Goal: Find specific page/section: Find specific page/section

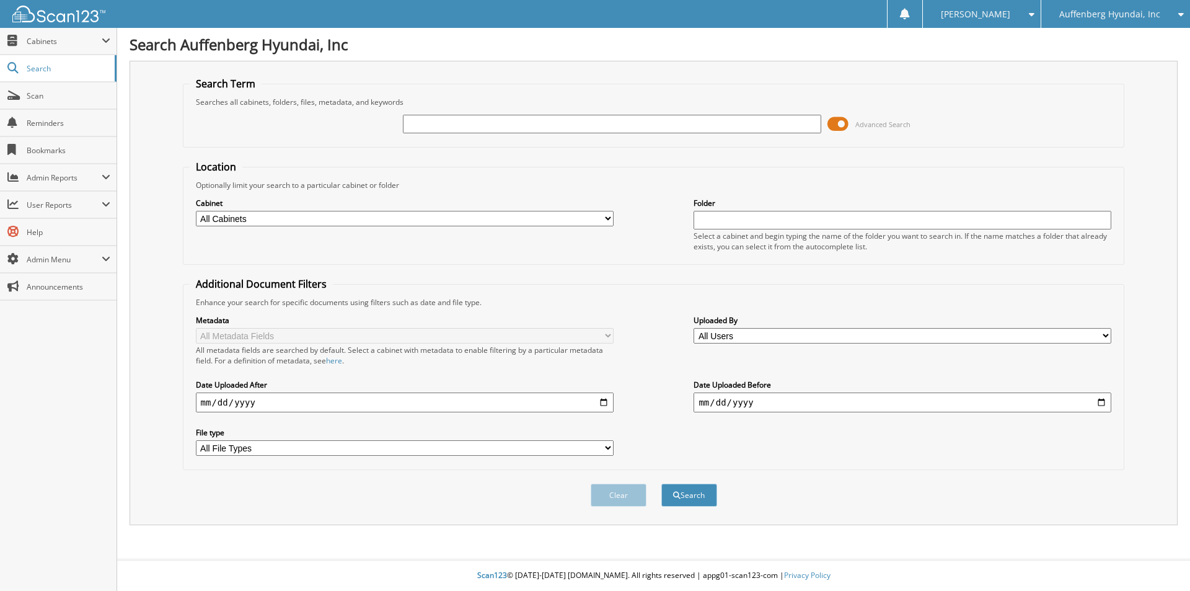
drag, startPoint x: 0, startPoint y: 0, endPoint x: 472, endPoint y: 128, distance: 489.2
click at [472, 128] on input "text" at bounding box center [612, 124] width 418 height 19
type input "NH073992"
click at [661, 483] on button "Search" at bounding box center [689, 494] width 56 height 23
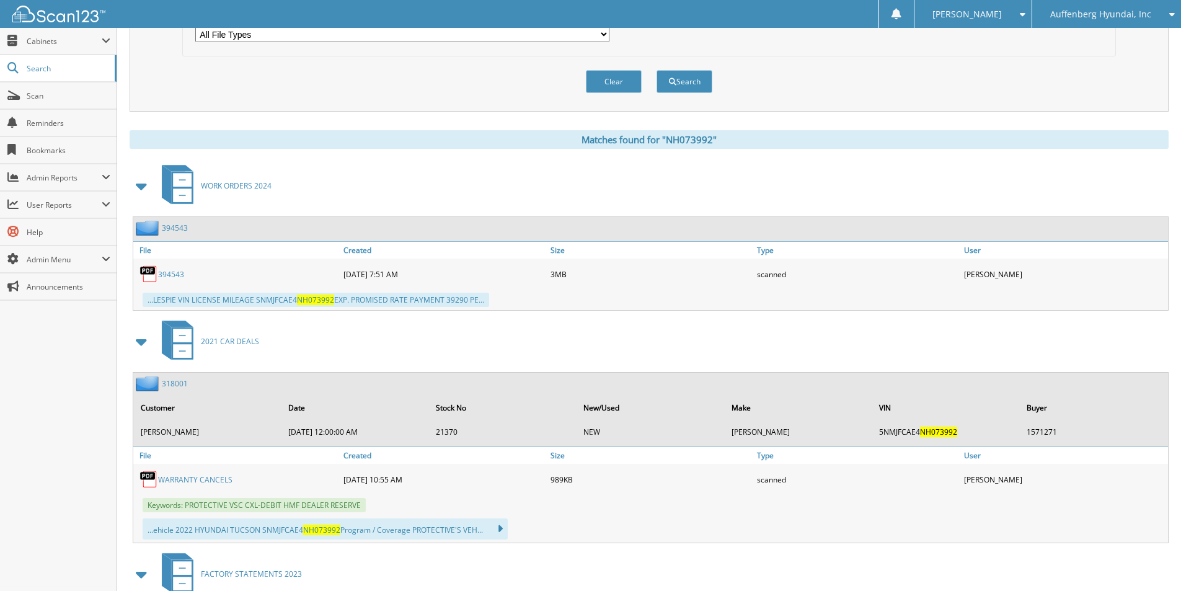
scroll to position [434, 0]
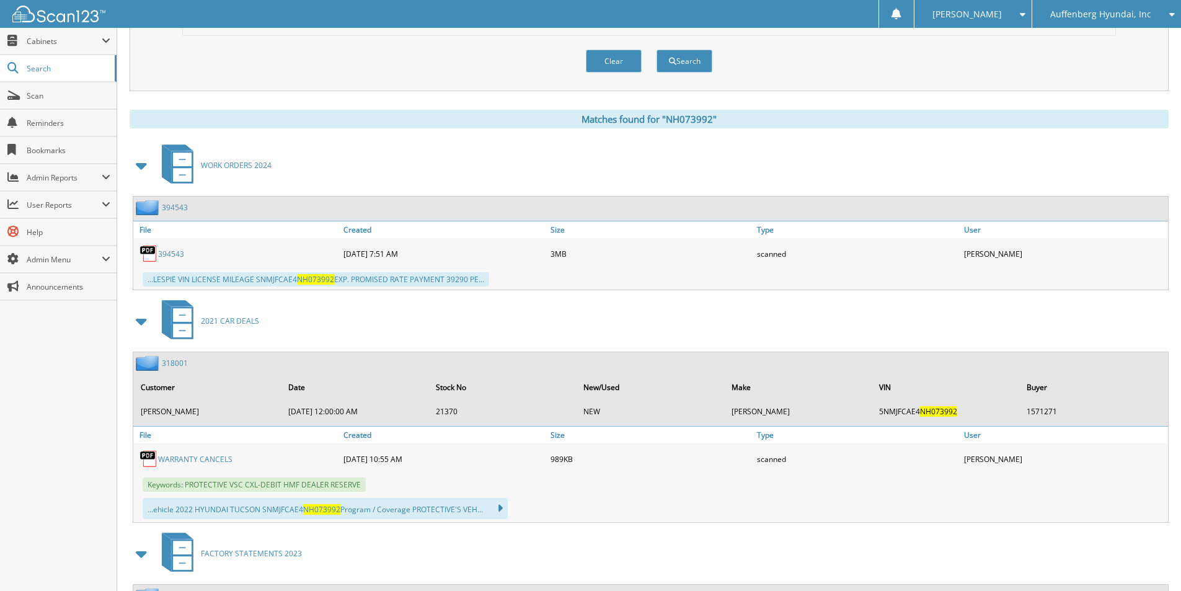
click at [207, 458] on link "WARRANTY CANCELS" at bounding box center [195, 459] width 74 height 11
click at [178, 364] on link "318001" at bounding box center [175, 363] width 26 height 11
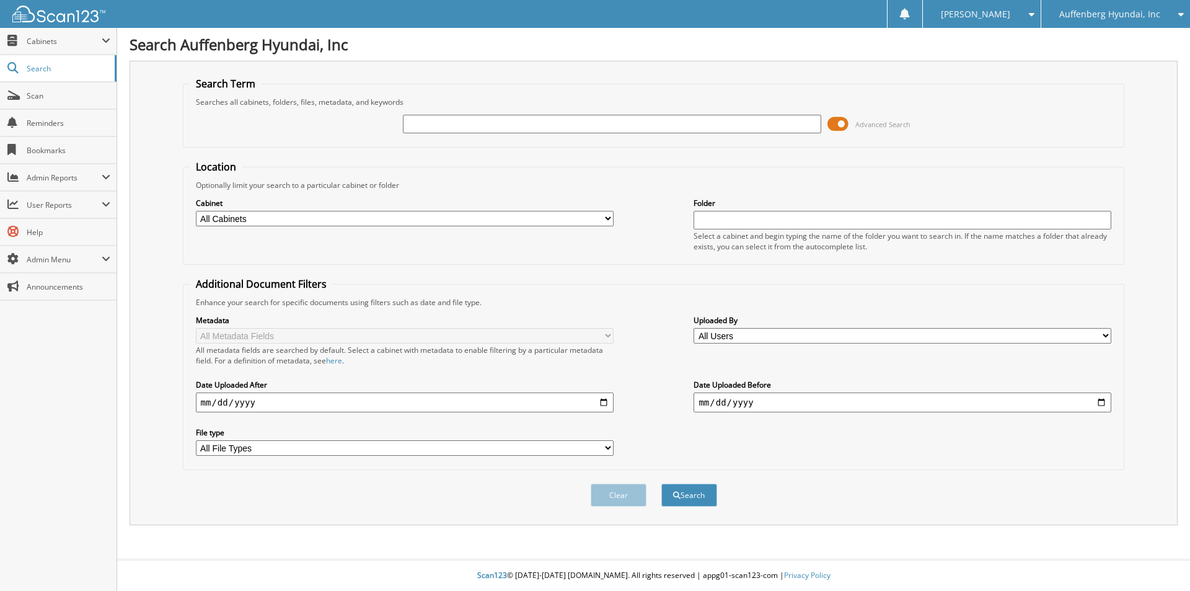
click at [436, 123] on input "text" at bounding box center [612, 124] width 418 height 19
type input "NU475381"
click at [661, 483] on button "Search" at bounding box center [689, 494] width 56 height 23
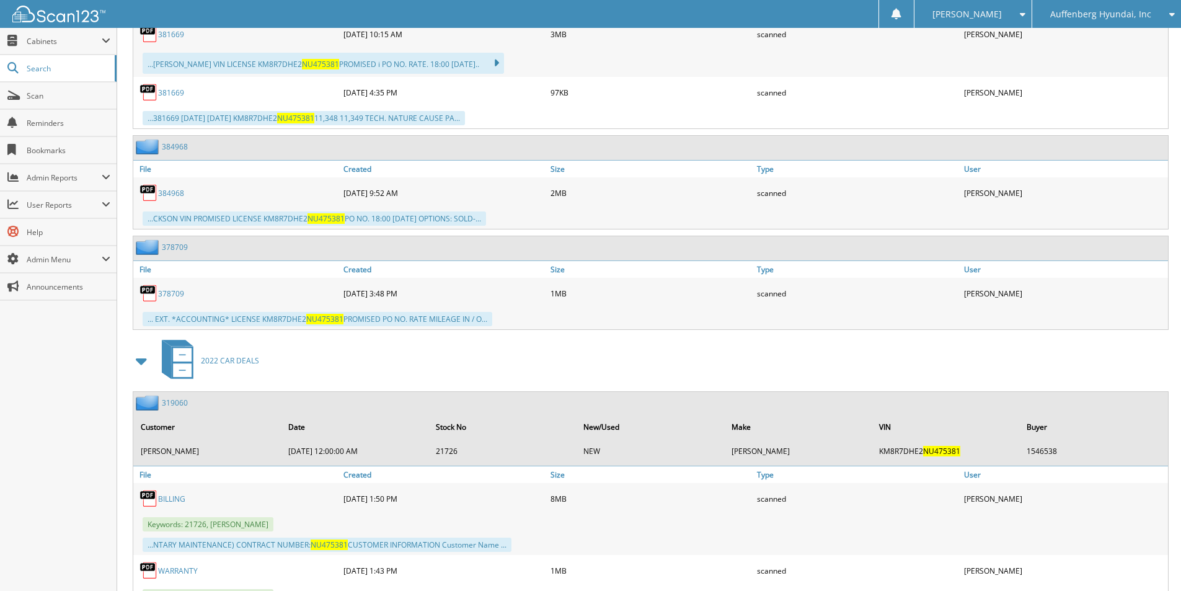
scroll to position [1054, 0]
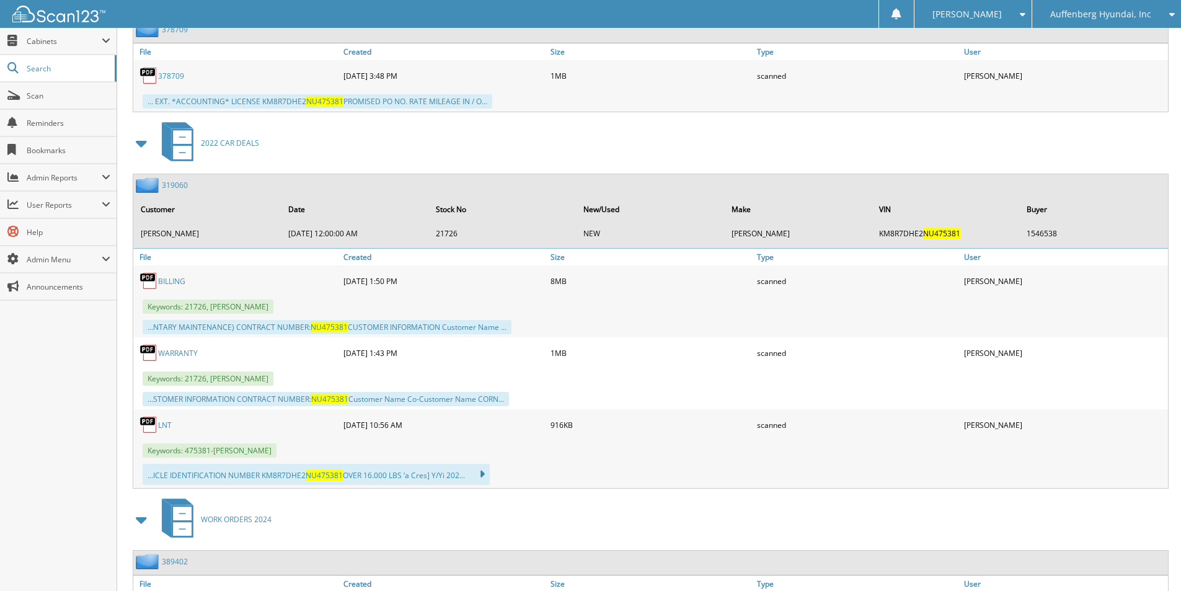
click at [182, 185] on link "319060" at bounding box center [175, 185] width 26 height 11
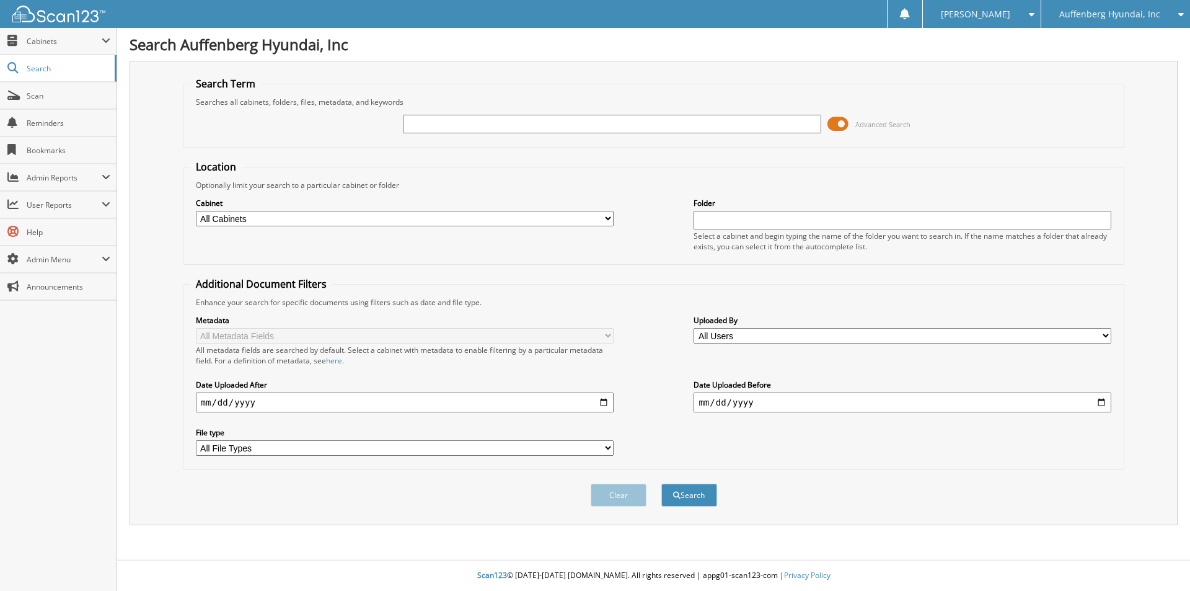
click at [482, 125] on input "text" at bounding box center [612, 124] width 418 height 19
type input "SH095148"
click at [661, 483] on button "Search" at bounding box center [689, 494] width 56 height 23
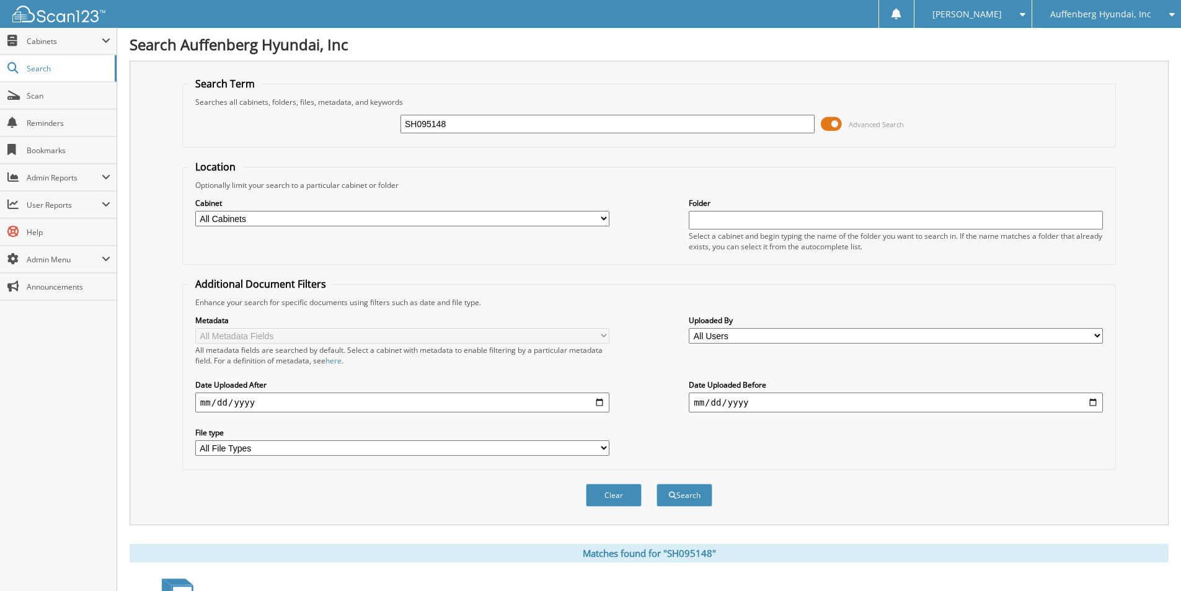
drag, startPoint x: 477, startPoint y: 121, endPoint x: -221, endPoint y: 237, distance: 707.5
type input "MU255126"
click at [656, 483] on button "Search" at bounding box center [684, 494] width 56 height 23
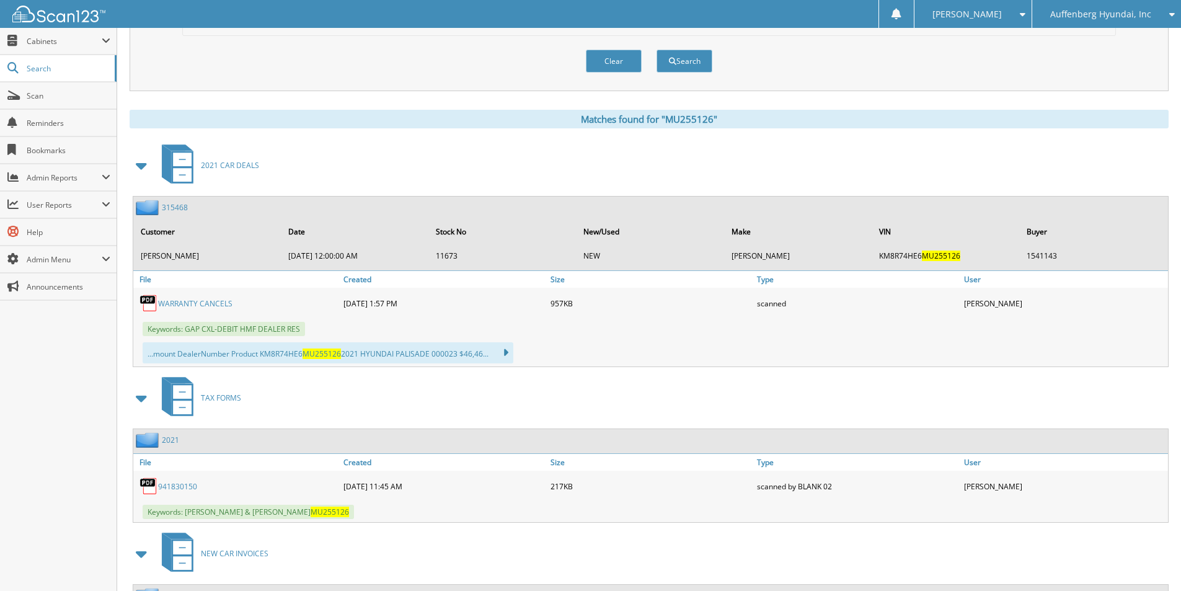
click at [191, 303] on link "WARRANTY CANCELS" at bounding box center [195, 303] width 74 height 11
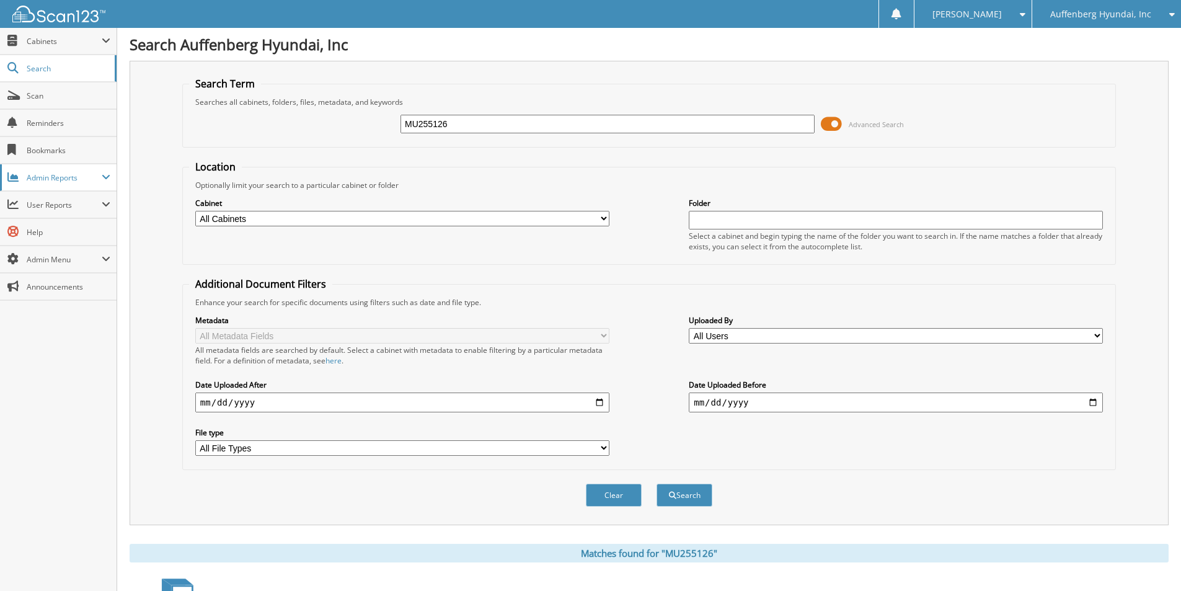
drag, startPoint x: 316, startPoint y: 146, endPoint x: 76, endPoint y: 177, distance: 242.5
type input "LH275593"
click at [656, 483] on button "Search" at bounding box center [684, 494] width 56 height 23
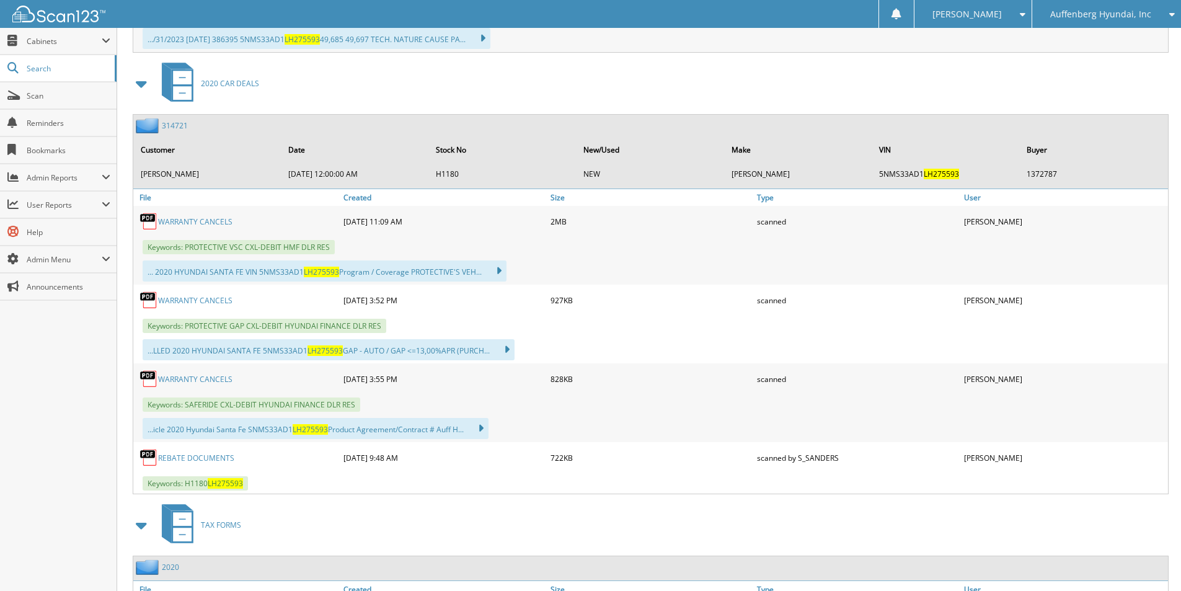
scroll to position [682, 0]
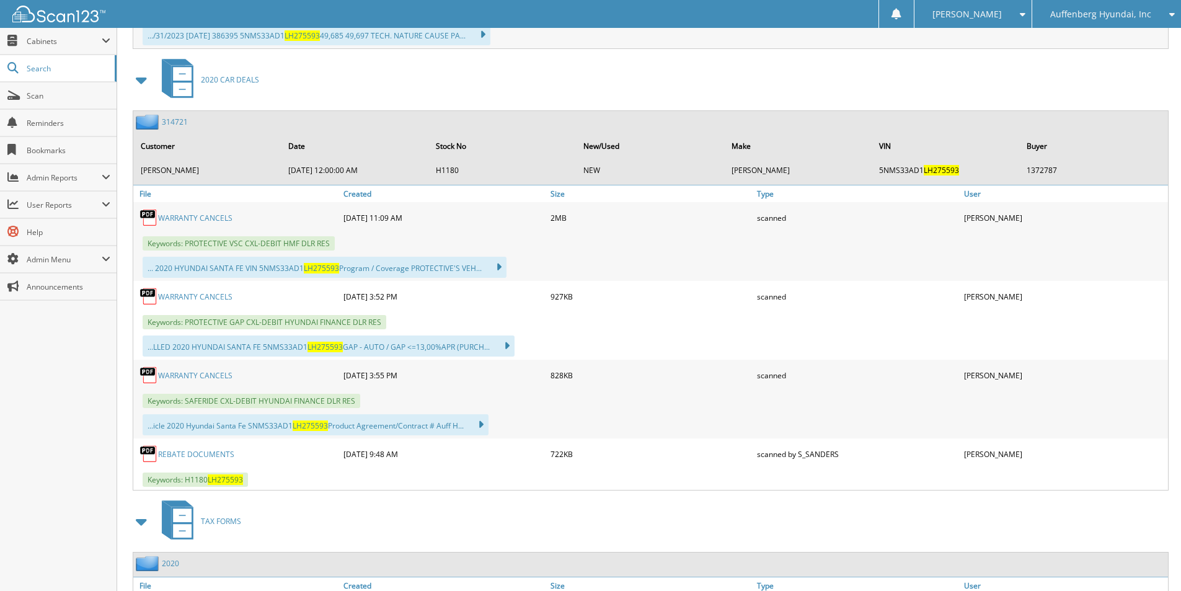
click at [209, 297] on link "WARRANTY CANCELS" at bounding box center [195, 296] width 74 height 11
